Goal: Task Accomplishment & Management: Manage account settings

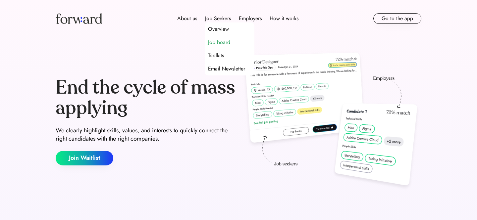
click at [222, 41] on div "Job board" at bounding box center [219, 42] width 22 height 8
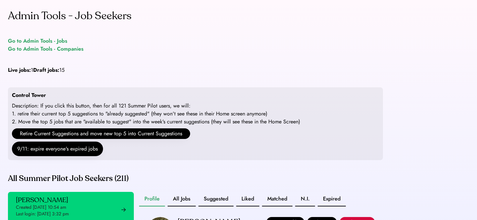
scroll to position [8, 0]
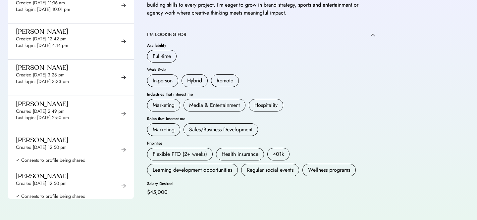
scroll to position [7372, 0]
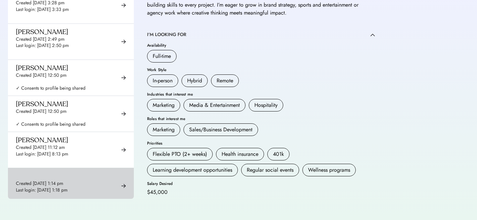
click at [59, 172] on div "Created [DATE] 1:14 pm Last login: [DATE] 1:18 pm ✓ Consents to profile being s…" at bounding box center [51, 186] width 70 height 28
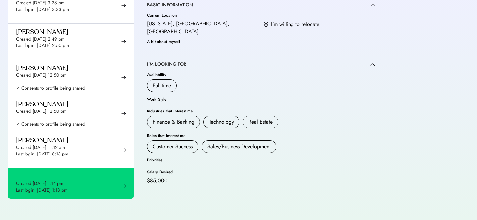
scroll to position [262, 0]
click at [101, 205] on div "Created [DATE] 11:13 am Last login: [DATE] 11:13 am ✓ Consents to profile being…" at bounding box center [71, 223] width 126 height 36
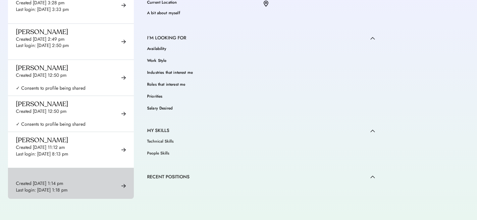
scroll to position [147, 0]
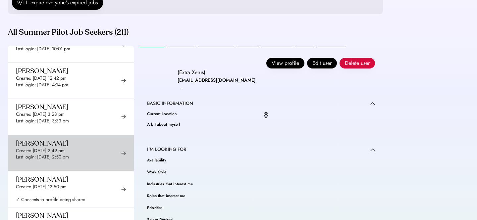
click at [51, 140] on div "[PERSON_NAME]" at bounding box center [42, 144] width 52 height 8
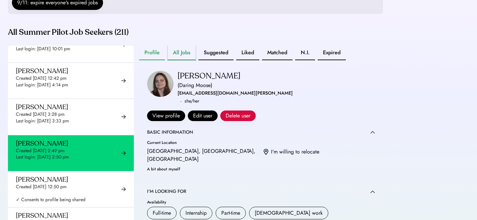
click at [189, 60] on button "All Jobs" at bounding box center [182, 53] width 28 height 15
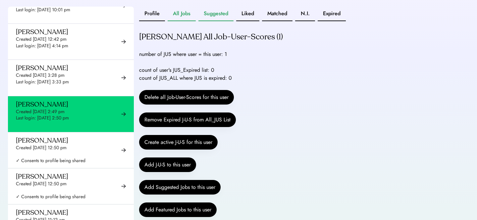
click at [219, 21] on button "Suggested" at bounding box center [216, 14] width 35 height 15
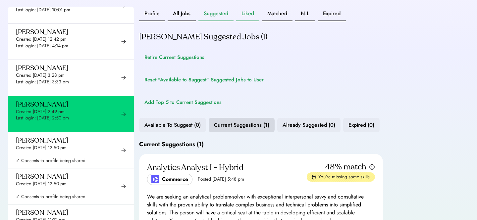
click at [251, 21] on button "Liked" at bounding box center [247, 14] width 23 height 15
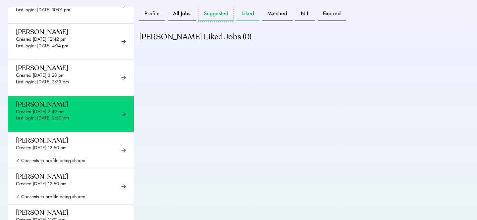
click at [223, 21] on button "Suggested" at bounding box center [216, 14] width 35 height 15
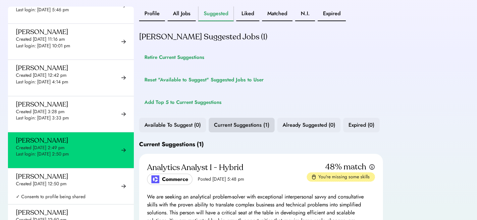
click at [421, 155] on div "Admin Tools - Job Seekers Go to Admin Tools - Jobs Go to Admin Tools - Companie…" at bounding box center [238, 53] width 477 height 479
